Goal: Find specific page/section

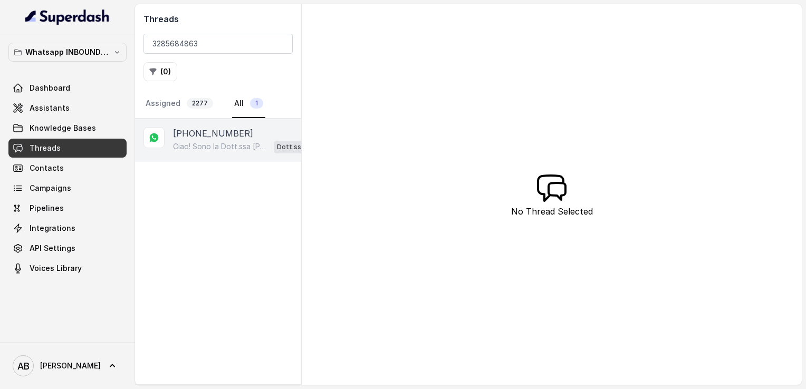
type input "3285684863"
click at [208, 142] on p "Ciao! Sono la Dott.ssa [PERSON_NAME] del Metodo F.E.S.P.A., piacere di conoscer…" at bounding box center [221, 146] width 97 height 11
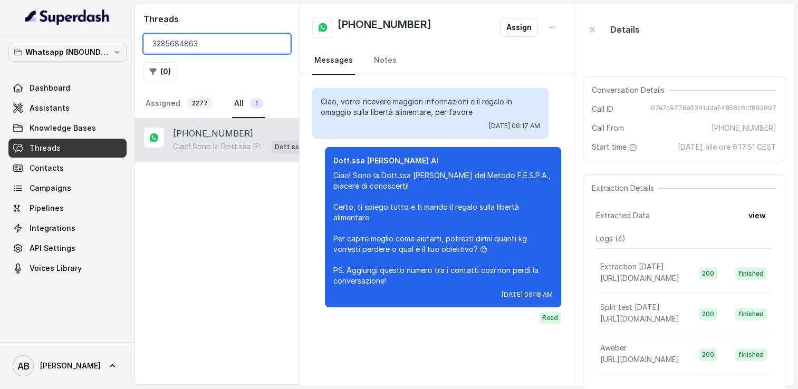
click at [276, 43] on input "3285684863" at bounding box center [216, 44] width 147 height 20
click at [276, 43] on input "search" at bounding box center [216, 44] width 147 height 20
